Goal: Check status

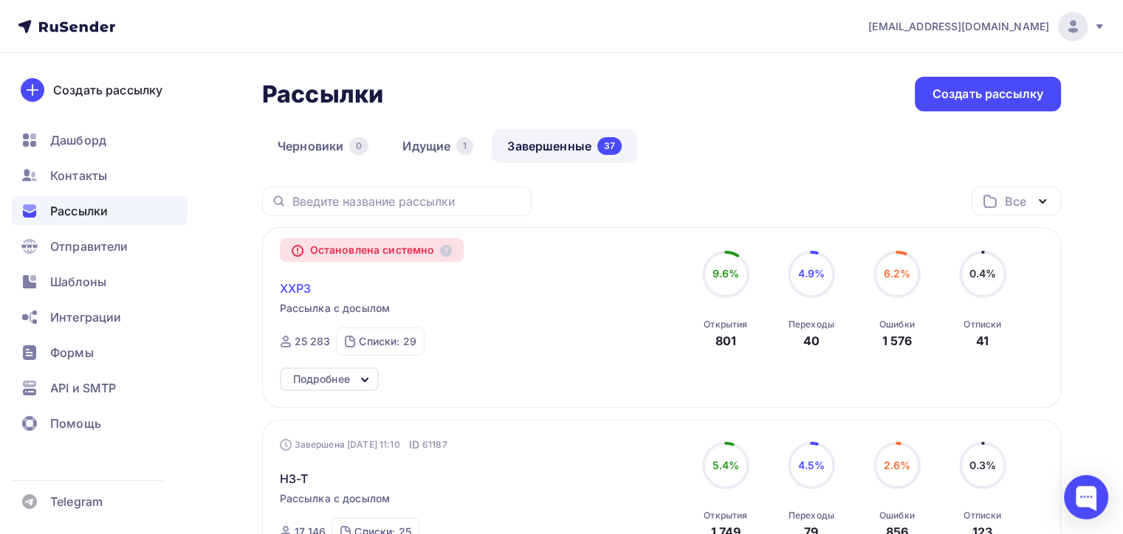
click at [280, 289] on span "XXP3" at bounding box center [296, 289] width 32 height 18
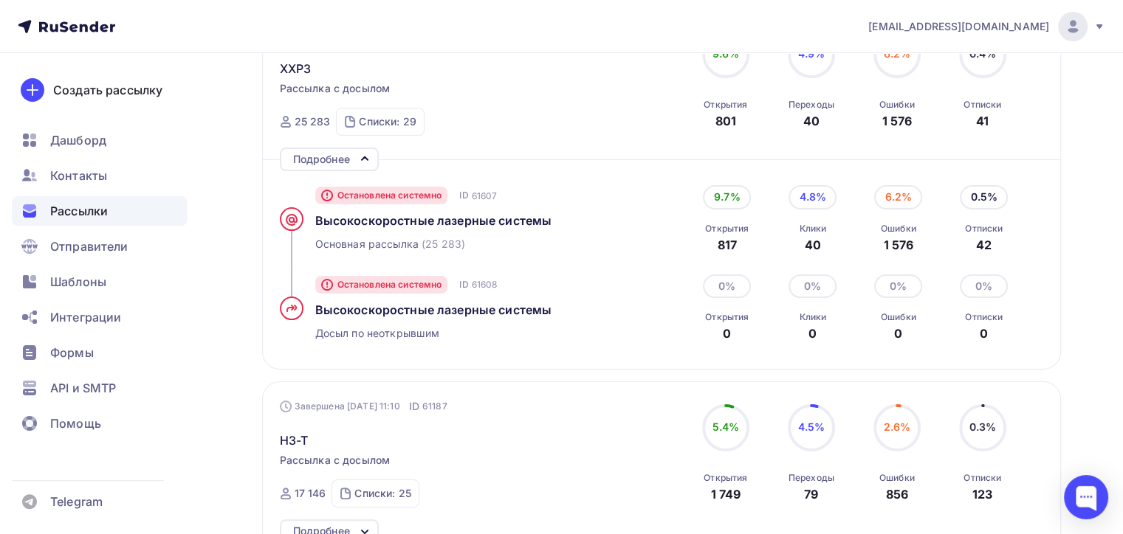
scroll to position [221, 0]
click at [889, 192] on div "6.2%" at bounding box center [898, 196] width 48 height 24
click at [900, 230] on div "Ошибки" at bounding box center [897, 227] width 35 height 12
click at [476, 214] on span "Высокоcкоростные лазерные системы" at bounding box center [433, 219] width 237 height 15
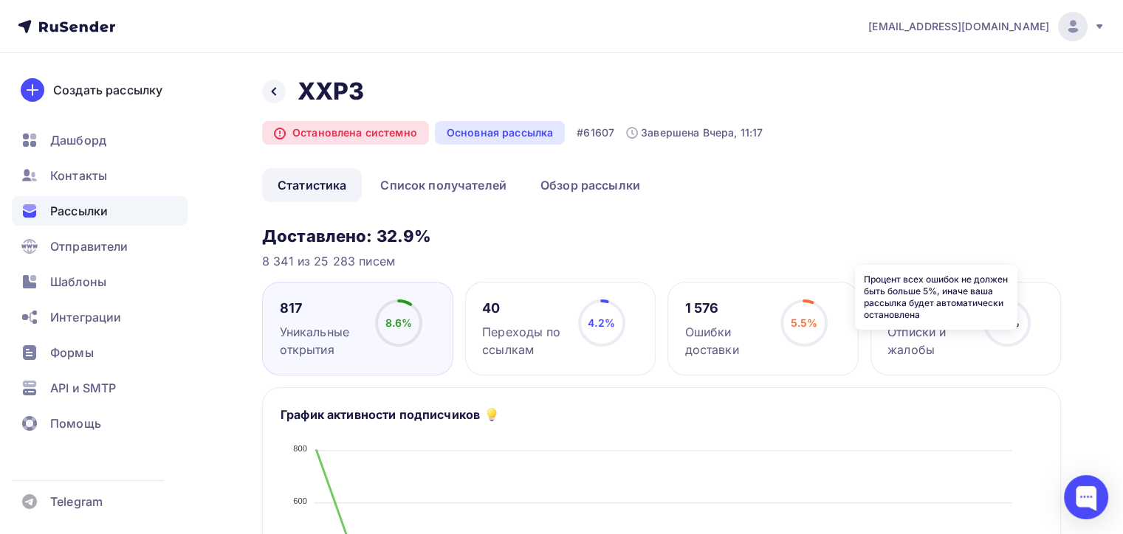
click at [0, 0] on icon at bounding box center [0, 0] width 0 height 0
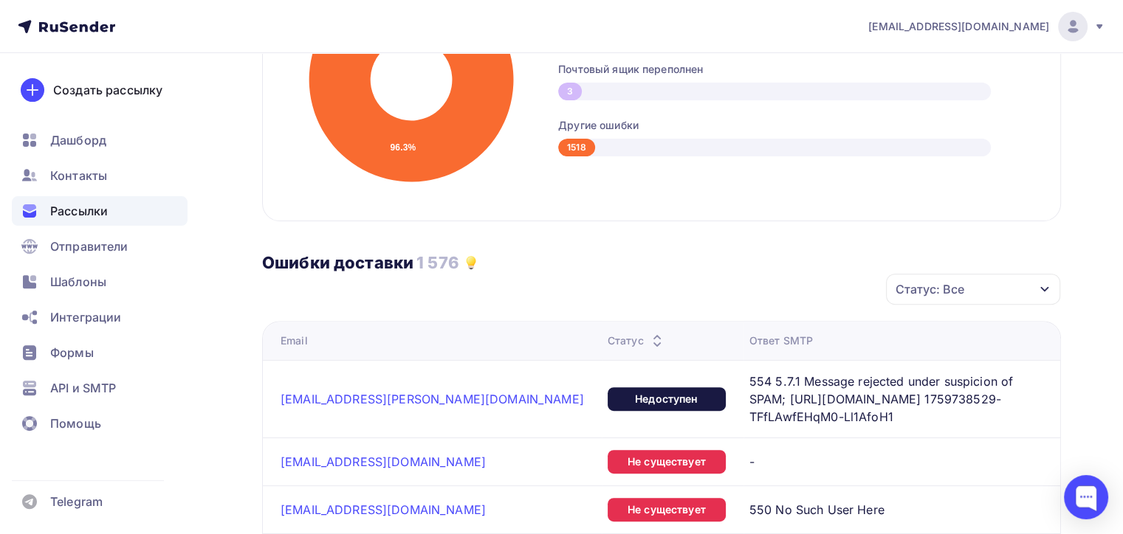
scroll to position [590, 0]
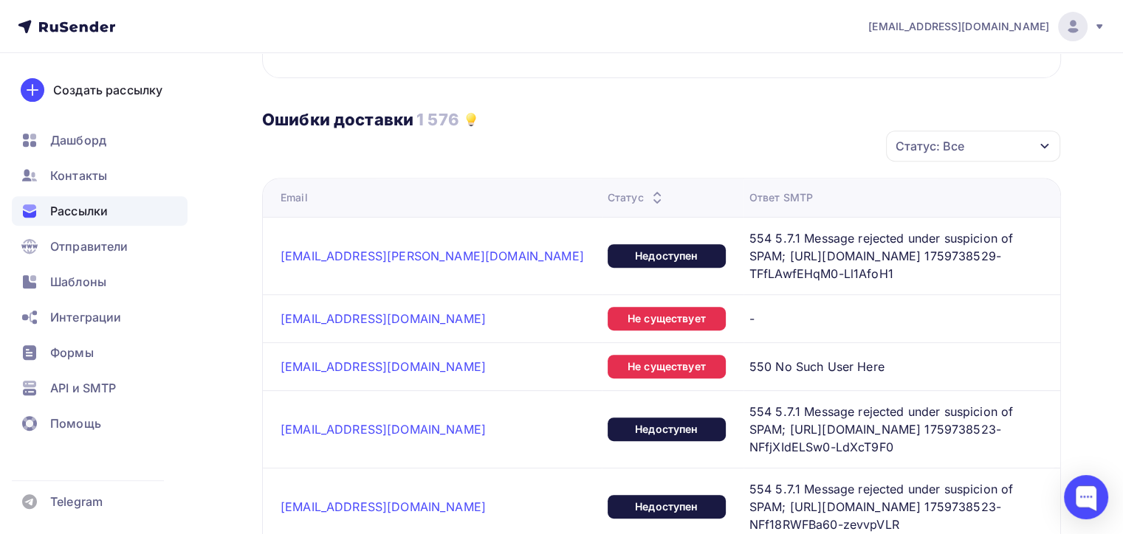
click at [749, 403] on span "554 5.7.1 Message rejected under suspicion of SPAM; [URL][DOMAIN_NAME] 17597385…" at bounding box center [889, 429] width 281 height 53
click at [607, 418] on div "Недоступен" at bounding box center [666, 430] width 118 height 24
click at [844, 411] on span "554 5.7.1 Message rejected under suspicion of SPAM; [URL][DOMAIN_NAME] 17597385…" at bounding box center [889, 429] width 281 height 53
click at [915, 403] on span "554 5.7.1 Message rejected under suspicion of SPAM; [URL][DOMAIN_NAME] 17597385…" at bounding box center [889, 429] width 281 height 53
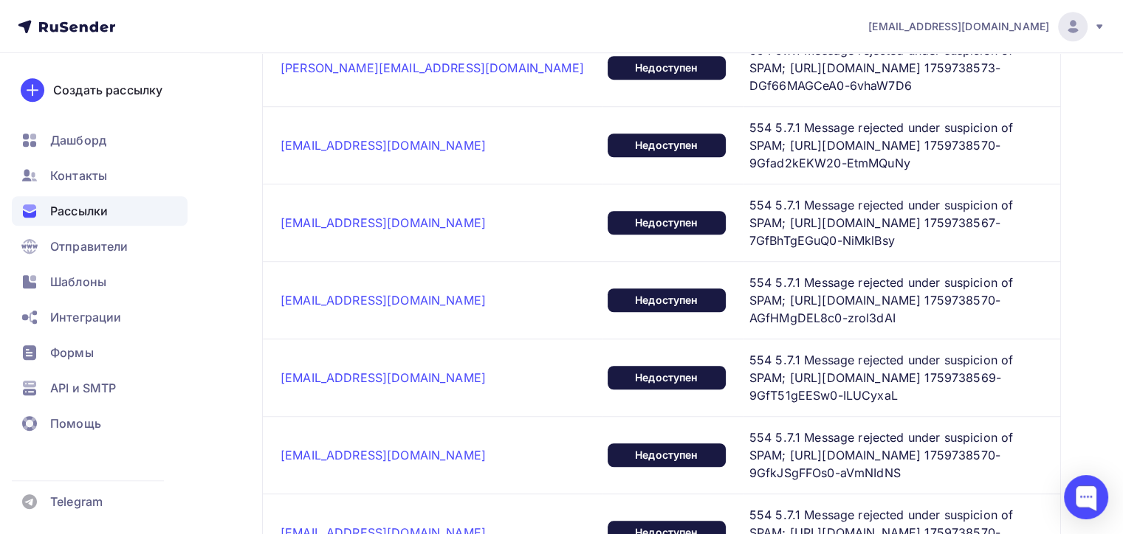
scroll to position [1033, 0]
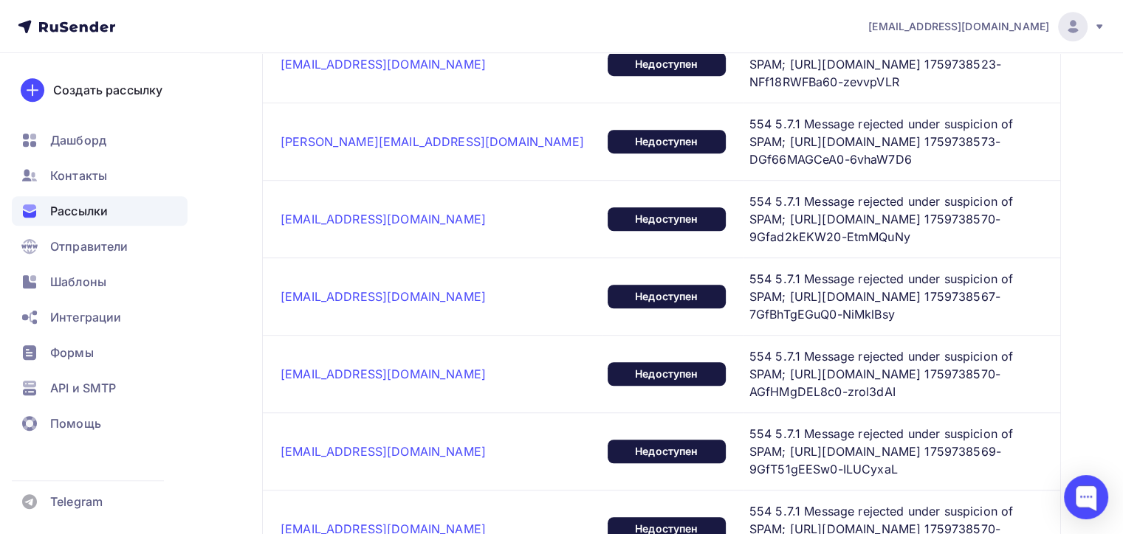
click at [117, 209] on div "Рассылки" at bounding box center [100, 211] width 176 height 30
